Goal: Task Accomplishment & Management: Use online tool/utility

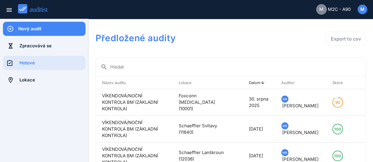
click at [44, 28] on div "Nový audit" at bounding box center [51, 29] width 67 height 6
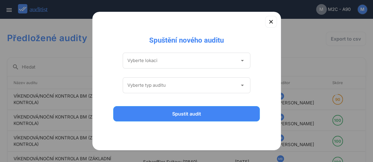
click at [242, 61] on icon "arrow_drop_down" at bounding box center [241, 60] width 7 height 7
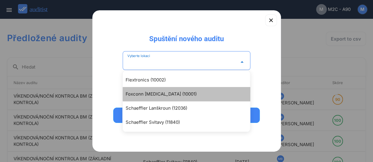
click at [151, 96] on div "Foxconn [MEDICAL_DATA] (10001)" at bounding box center [189, 94] width 127 height 7
type input "**********"
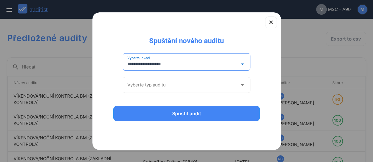
click at [245, 86] on icon "arrow_drop_down" at bounding box center [241, 85] width 7 height 7
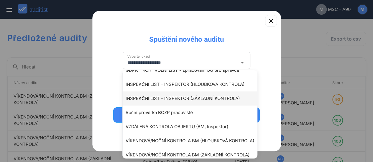
scroll to position [44, 0]
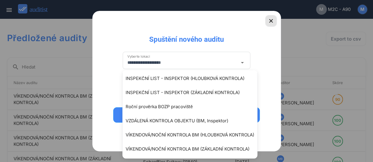
click at [270, 19] on icon "button" at bounding box center [270, 20] width 7 height 7
